Goal: Check status: Check status

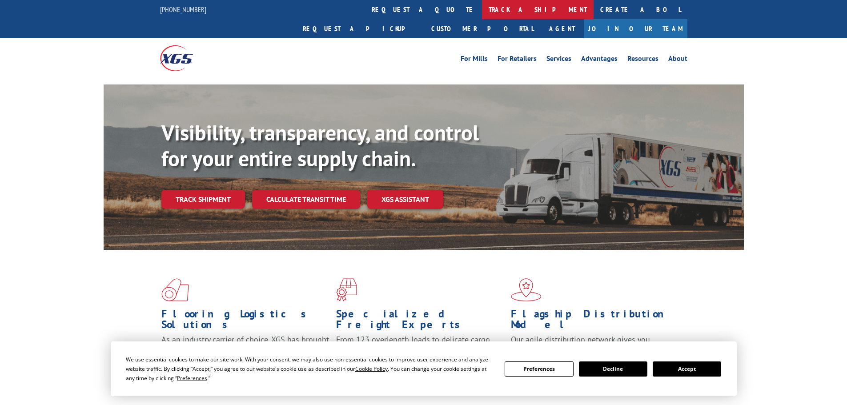
click at [482, 11] on link "track a shipment" at bounding box center [538, 9] width 112 height 19
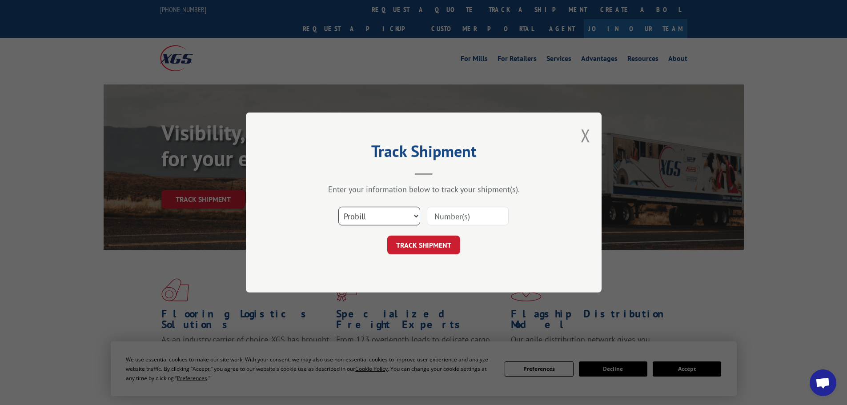
click at [375, 218] on select "Select category... Probill BOL PO" at bounding box center [379, 216] width 82 height 19
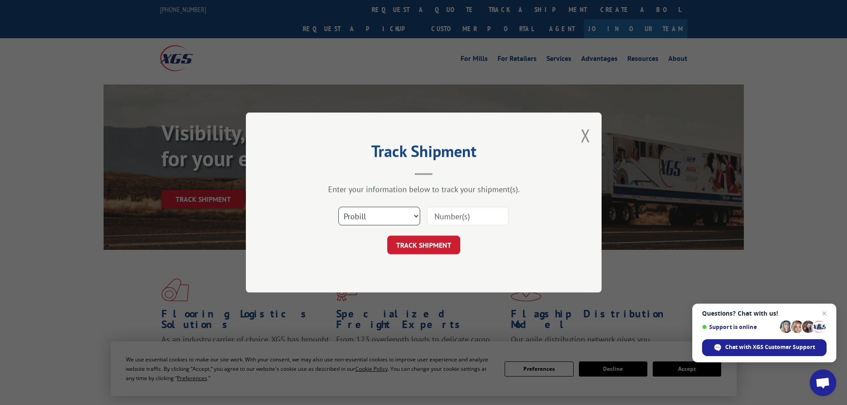
select select "po"
click at [338, 207] on select "Select category... Probill BOL PO" at bounding box center [379, 216] width 82 height 19
click at [447, 217] on input at bounding box center [468, 216] width 82 height 19
type input "01526772"
click button "TRACK SHIPMENT" at bounding box center [423, 245] width 73 height 19
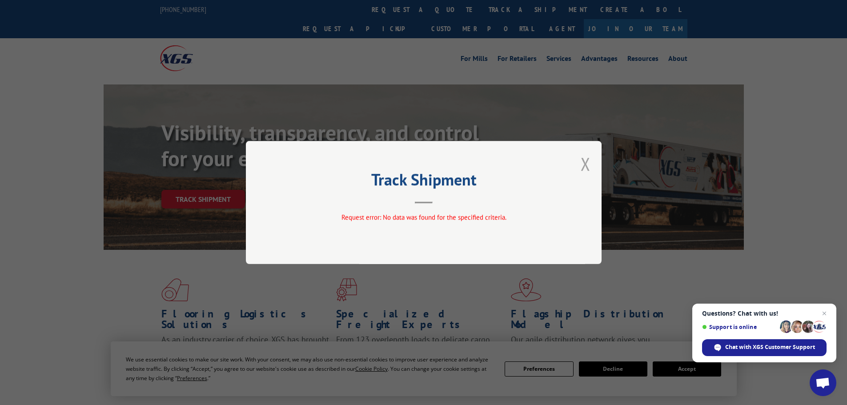
click at [589, 165] on button "Close modal" at bounding box center [586, 164] width 10 height 24
